Goal: Task Accomplishment & Management: Use online tool/utility

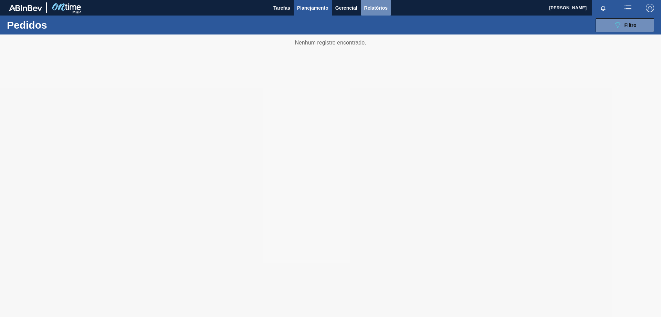
click at [370, 9] on span "Relatórios" at bounding box center [375, 8] width 23 height 8
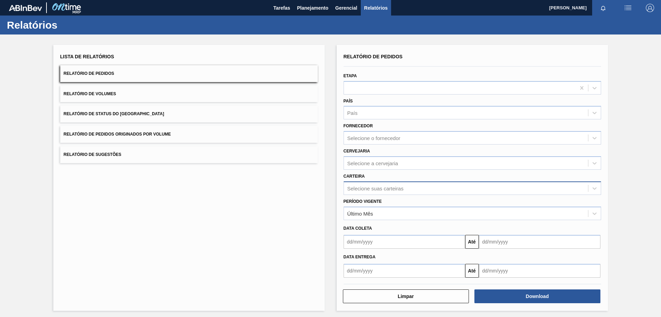
click at [361, 183] on div "Selecione suas carteiras" at bounding box center [466, 188] width 244 height 10
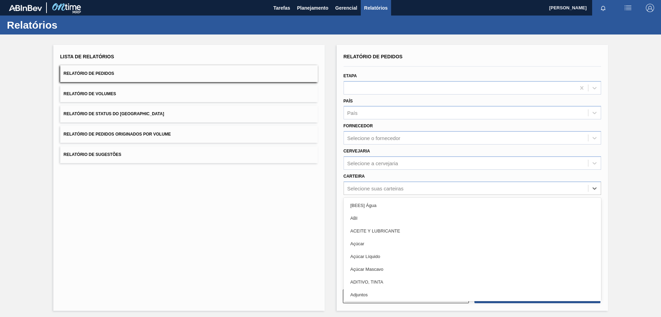
click at [244, 226] on div "Lista de Relatórios Relatório de Pedidos Relatório de Volumes Relatório de Stat…" at bounding box center [188, 178] width 271 height 266
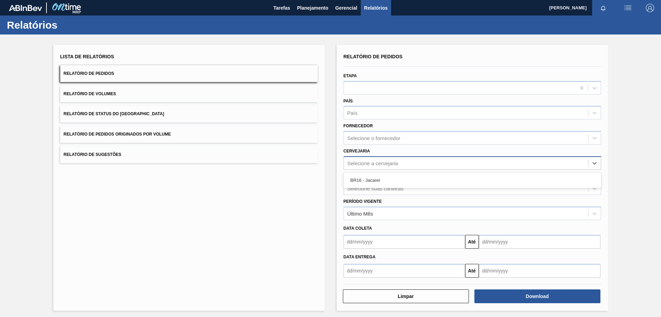
click at [365, 166] on div "Selecione a cervejaria" at bounding box center [466, 163] width 244 height 10
click at [360, 178] on div "BR16 - Jacareí" at bounding box center [473, 180] width 258 height 13
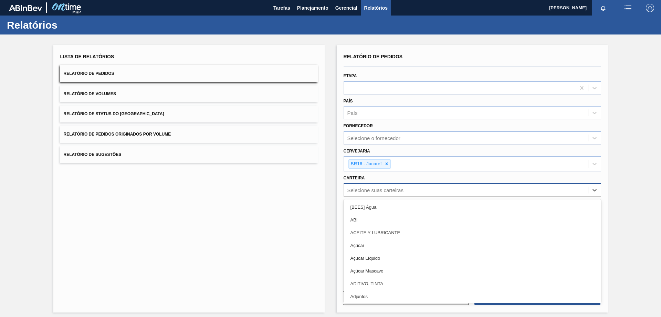
click at [365, 183] on div "Selecione suas carteiras" at bounding box center [473, 189] width 258 height 13
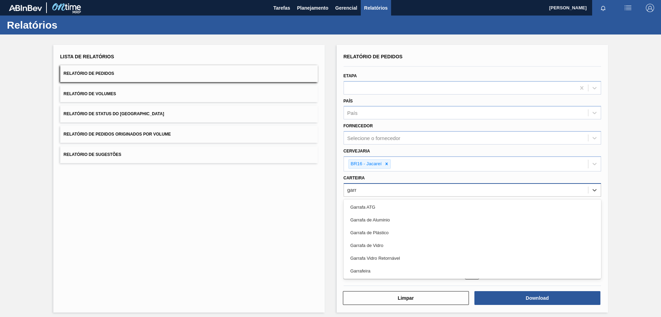
type input "garra"
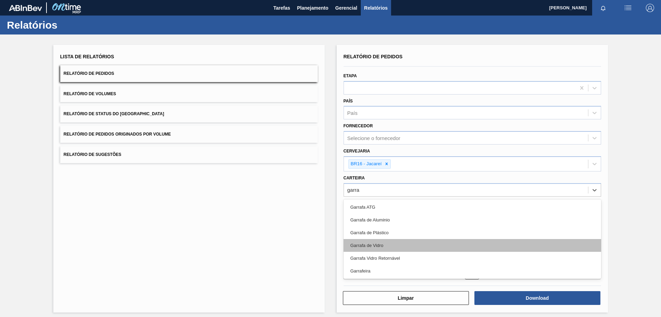
click at [370, 245] on div "Garrafa de Vidro" at bounding box center [473, 245] width 258 height 13
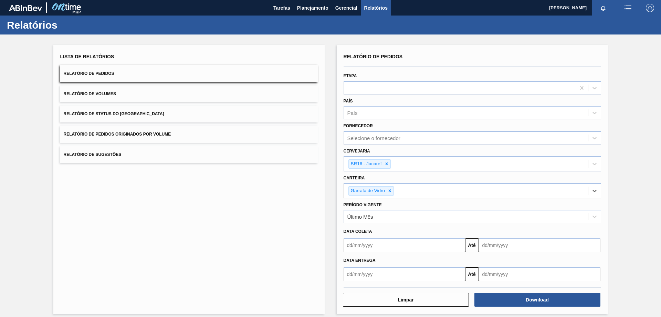
click at [362, 245] on input "text" at bounding box center [405, 245] width 122 height 14
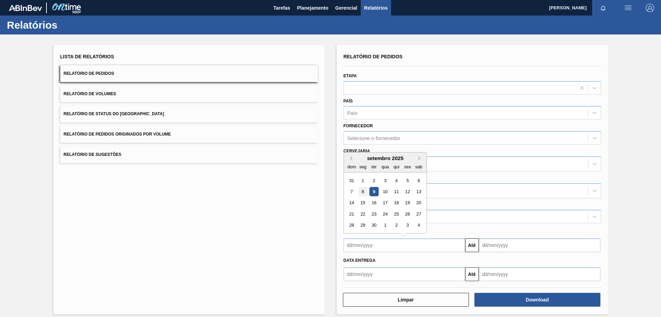
click at [363, 192] on div "8" at bounding box center [362, 191] width 9 height 9
type input "[DATE]"
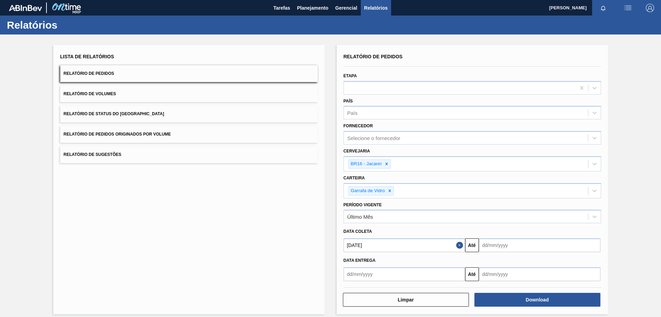
click at [532, 250] on input "text" at bounding box center [540, 245] width 122 height 14
click at [510, 225] on div "30" at bounding box center [509, 224] width 9 height 9
type input "[DATE]"
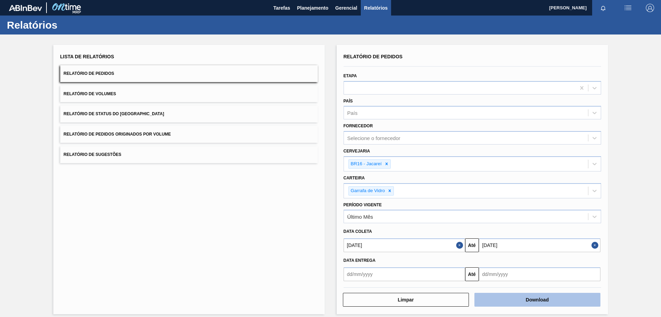
click at [502, 297] on button "Download" at bounding box center [538, 299] width 126 height 14
